Goal: Information Seeking & Learning: Learn about a topic

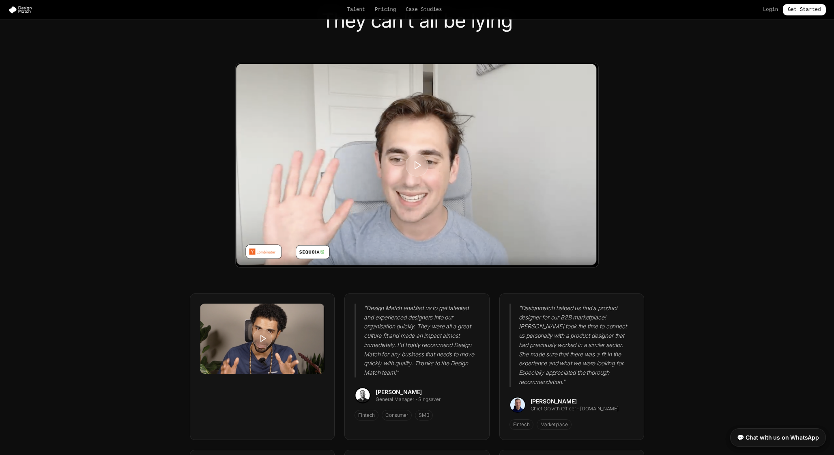
scroll to position [1958, 0]
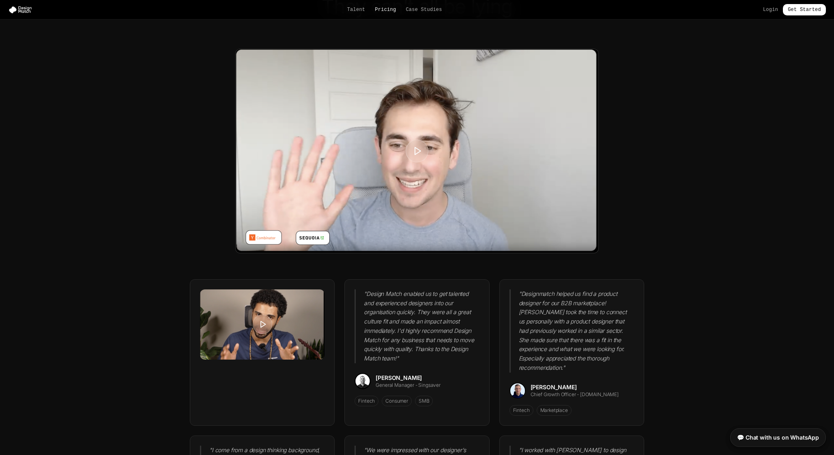
click at [387, 10] on link "Pricing" at bounding box center [385, 9] width 21 height 6
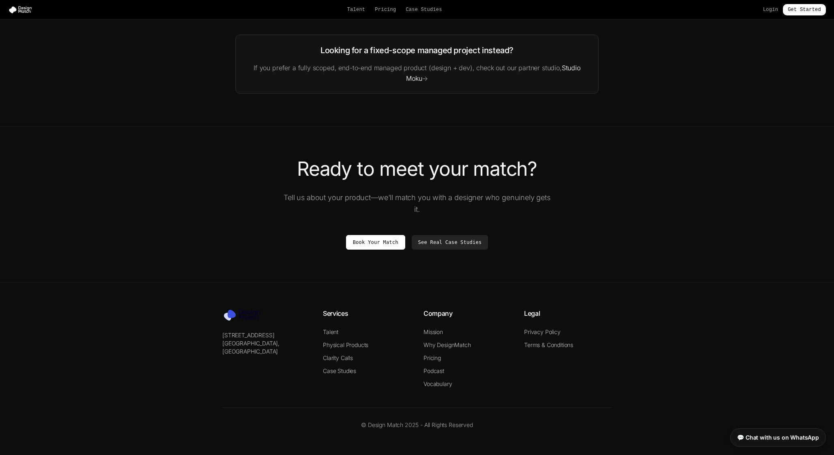
scroll to position [1351, 0]
click at [463, 245] on link "See Real Case Studies" at bounding box center [450, 242] width 77 height 15
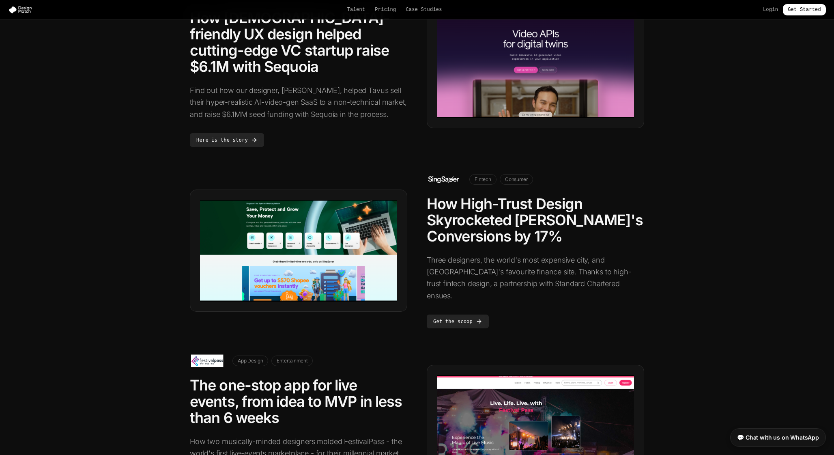
scroll to position [264, 0]
